Goal: Find specific page/section: Find specific page/section

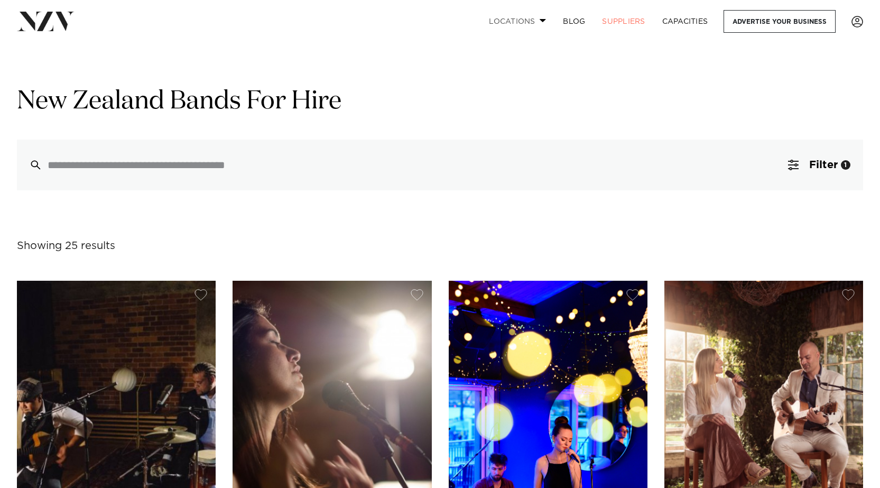
click at [516, 17] on link "Locations" at bounding box center [517, 21] width 74 height 23
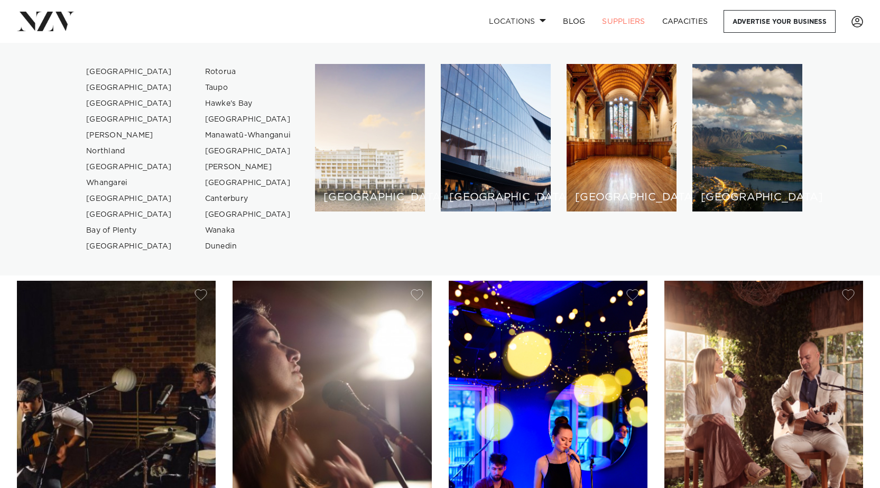
click at [396, 145] on div "[GEOGRAPHIC_DATA]" at bounding box center [370, 137] width 110 height 147
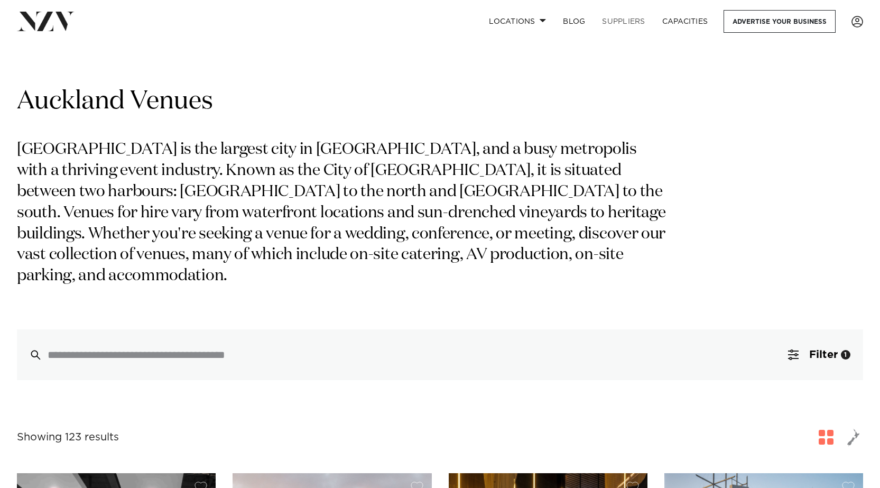
click at [640, 24] on link "SUPPLIERS" at bounding box center [623, 21] width 60 height 23
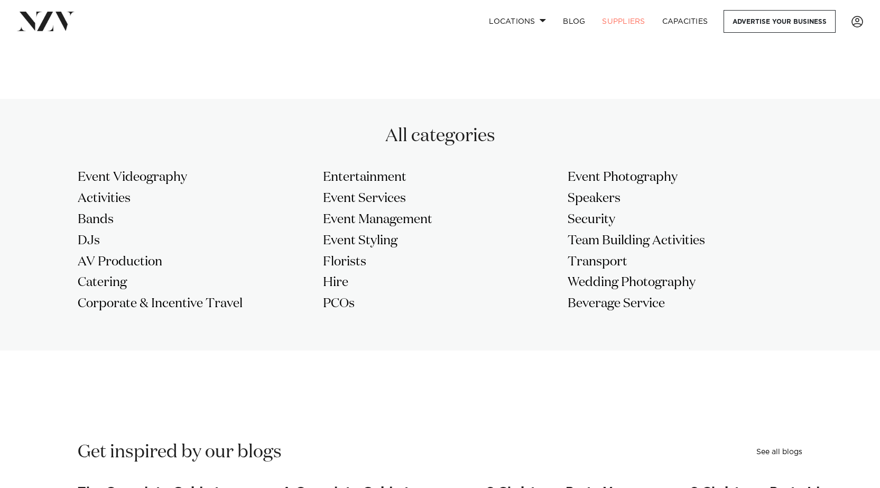
scroll to position [845, 0]
